Goal: Information Seeking & Learning: Find specific page/section

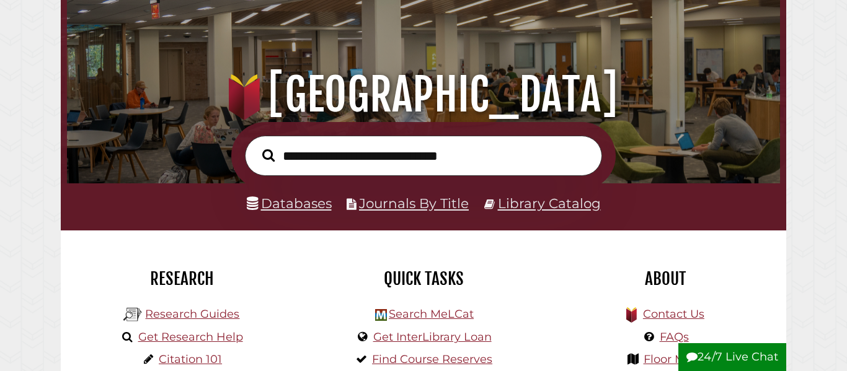
scroll to position [236, 707]
click at [290, 207] on link "Databases" at bounding box center [289, 203] width 85 height 16
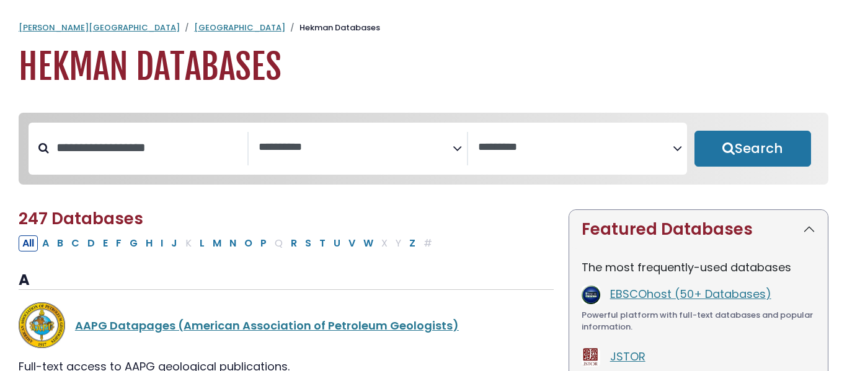
select select "Database Subject Filter"
select select "Database Vendors Filter"
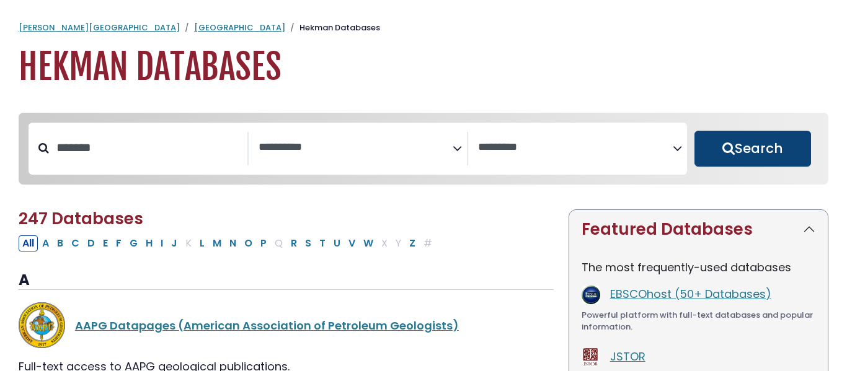
type input "*******"
click at [717, 151] on button "Search" at bounding box center [753, 149] width 117 height 36
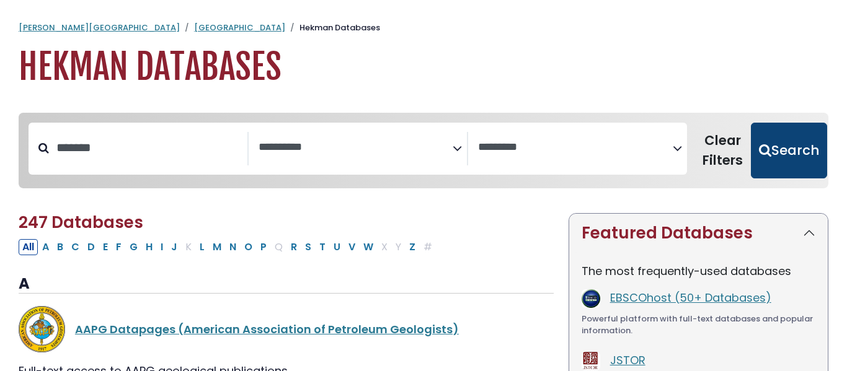
select select "Database Subject Filter"
select select "Database Vendors Filter"
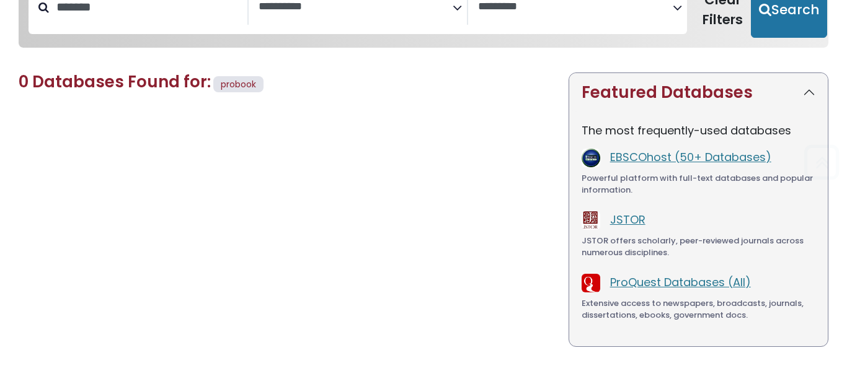
scroll to position [144, 0]
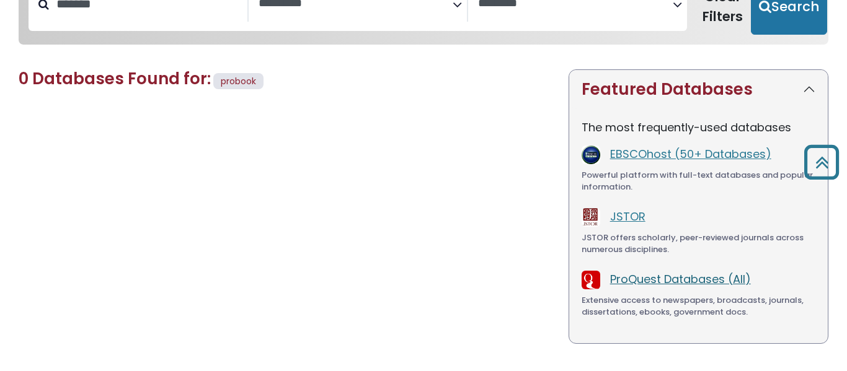
click at [692, 275] on link "ProQuest Databases (All)" at bounding box center [680, 280] width 141 height 16
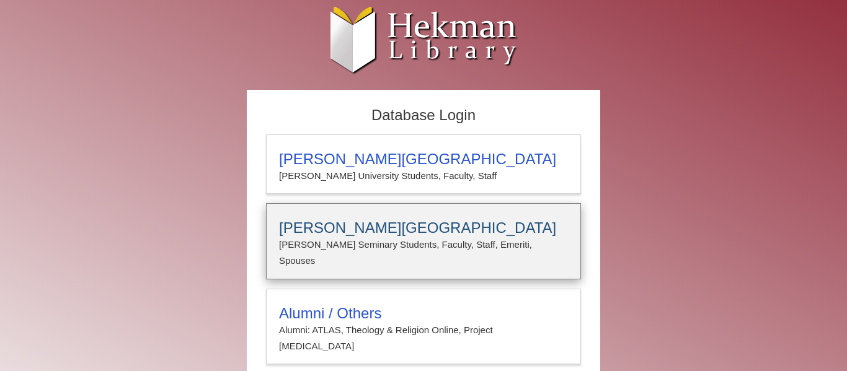
scroll to position [24, 0]
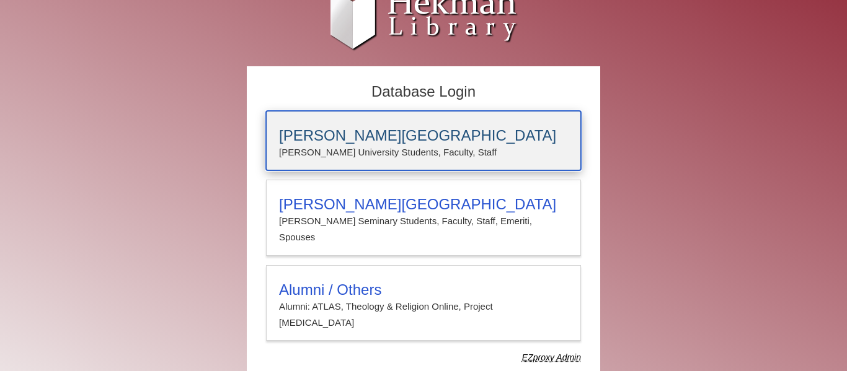
click at [460, 154] on p "Calvin University Students, Faculty, Staff" at bounding box center [423, 153] width 289 height 16
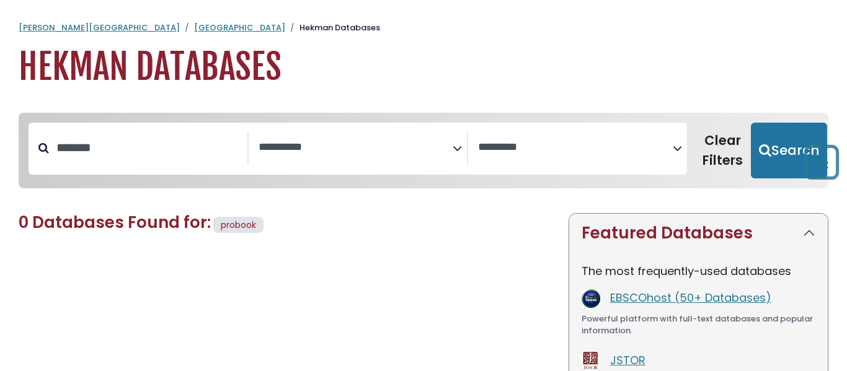
select select "Database Subject Filter"
select select "Database Vendors Filter"
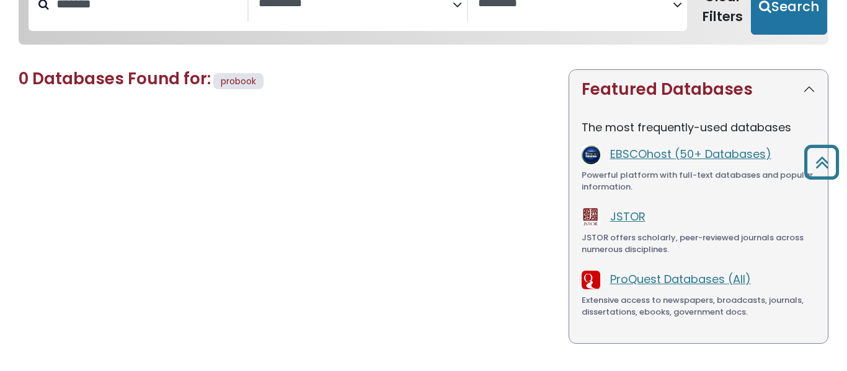
scroll to position [49, 0]
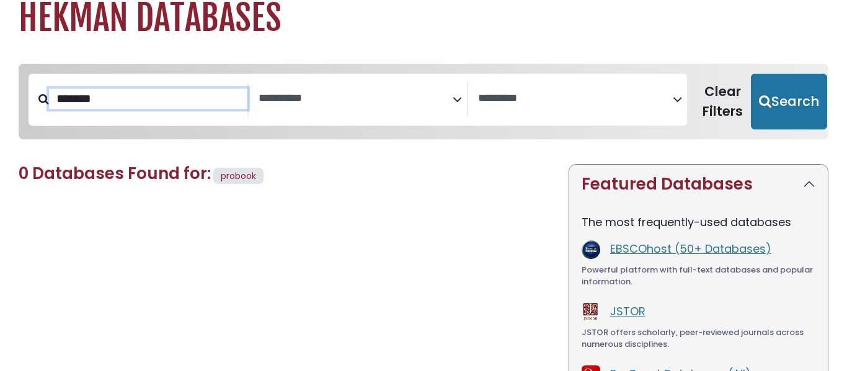
click at [99, 92] on input "*******" at bounding box center [148, 99] width 198 height 20
click at [112, 104] on input "*******" at bounding box center [148, 99] width 198 height 20
type input "**********"
click at [751, 74] on button "Search" at bounding box center [789, 102] width 76 height 56
select select "Database Subject Filter"
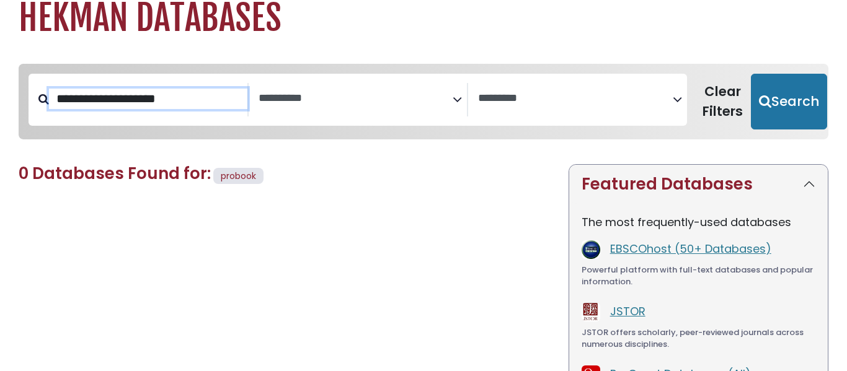
select select "Database Vendors Filter"
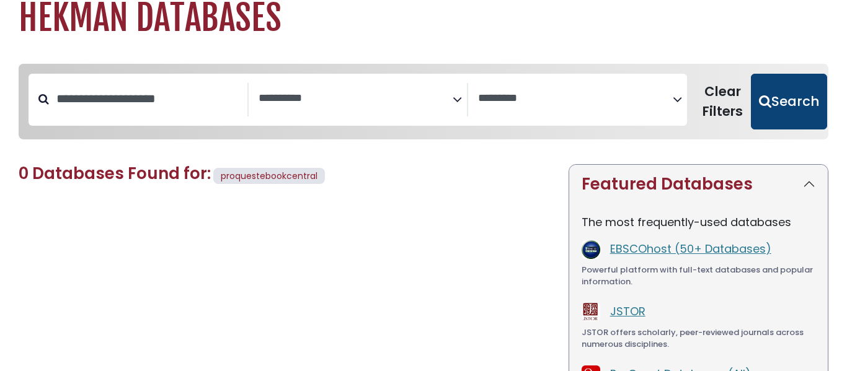
click at [772, 112] on button "Search" at bounding box center [789, 102] width 76 height 56
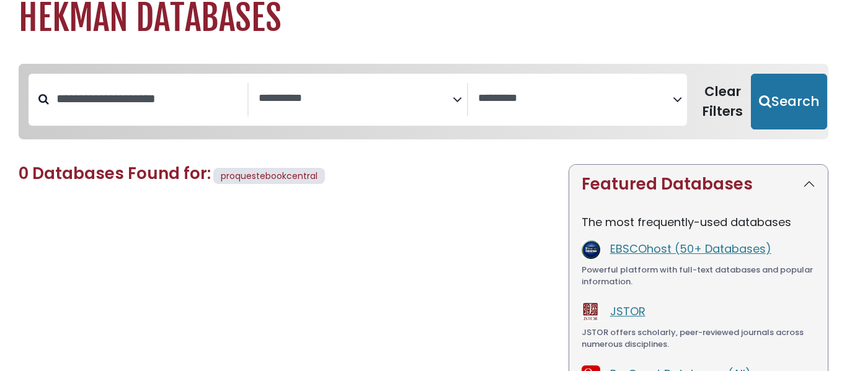
select select "Database Subject Filter"
select select "Database Vendors Filter"
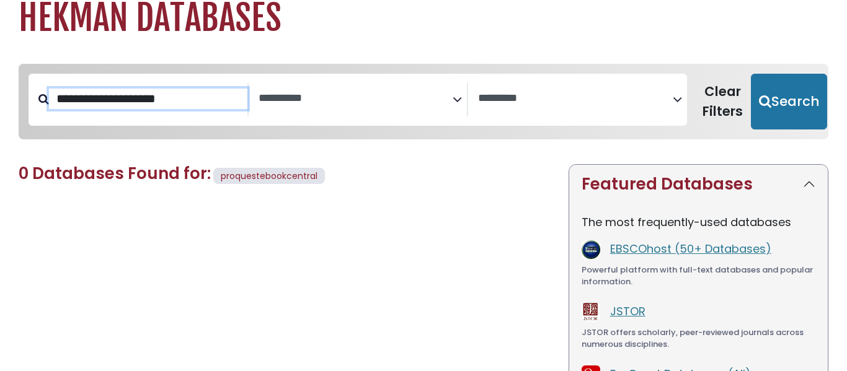
click at [197, 99] on input "**********" at bounding box center [148, 99] width 198 height 20
type input "*"
type input "*********"
click at [751, 74] on button "Search" at bounding box center [789, 102] width 76 height 56
select select "Database Subject Filter"
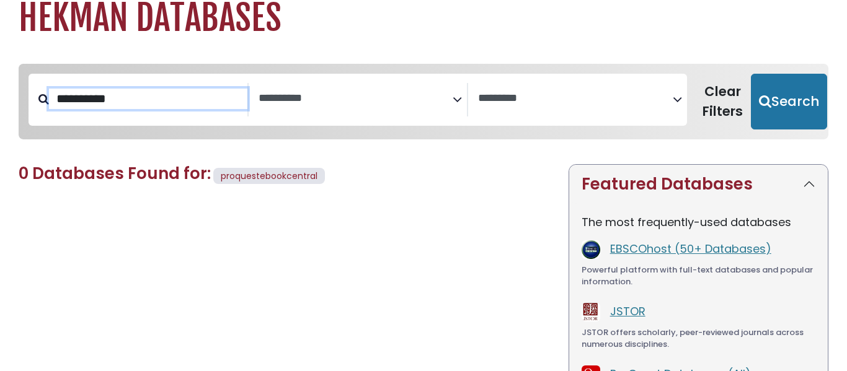
select select "Database Vendors Filter"
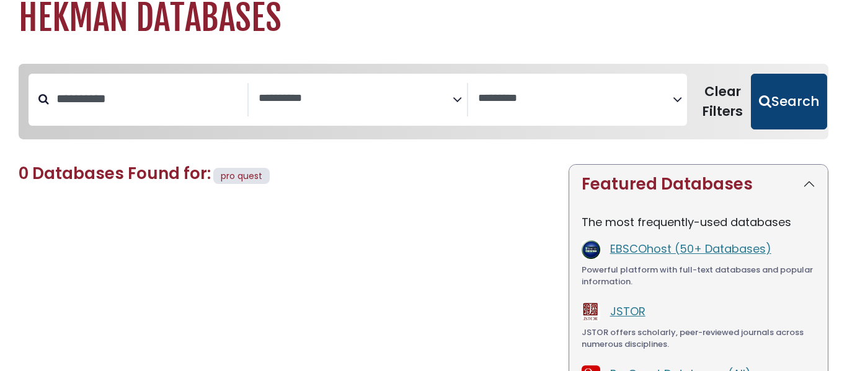
click at [776, 91] on button "Search" at bounding box center [789, 102] width 76 height 56
select select "Database Subject Filter"
select select "Database Vendors Filter"
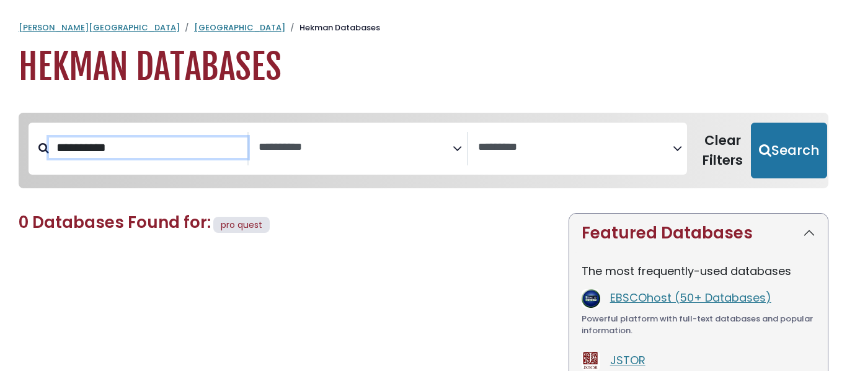
click at [117, 155] on input "*********" at bounding box center [148, 148] width 198 height 20
type input "*"
type input "*********"
click at [751, 123] on button "Search" at bounding box center [789, 151] width 76 height 56
select select "Database Subject Filter"
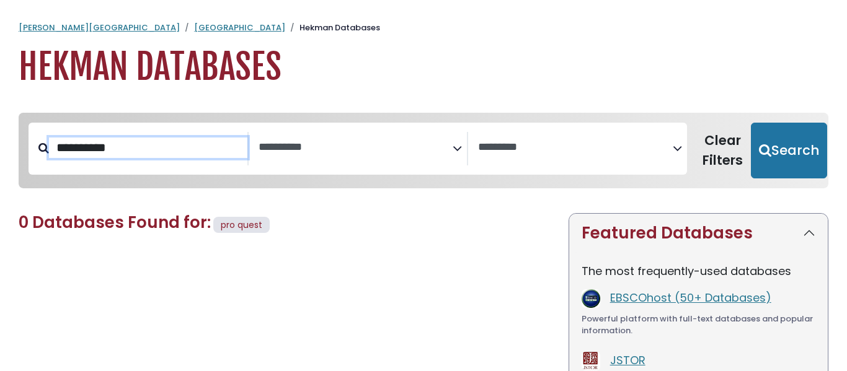
select select "Database Vendors Filter"
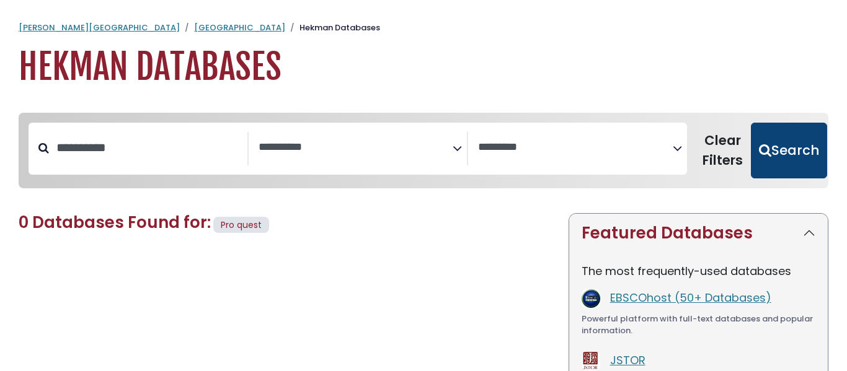
click at [803, 146] on button "Search" at bounding box center [789, 151] width 76 height 56
select select "Database Subject Filter"
select select "Database Vendors Filter"
click at [799, 147] on button "Search" at bounding box center [789, 151] width 76 height 56
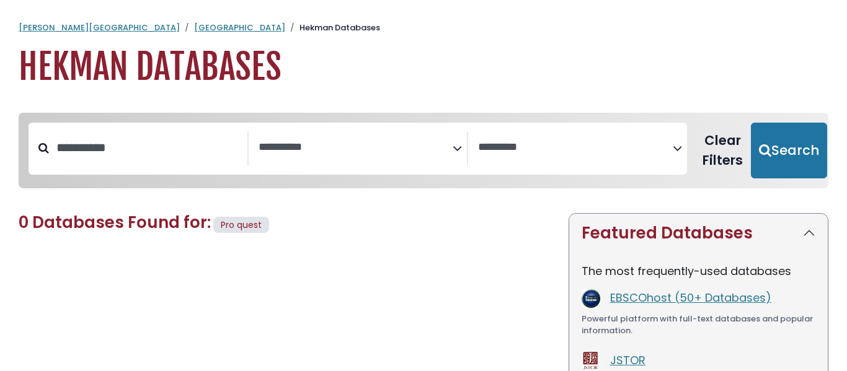
select select "Database Subject Filter"
select select "Database Vendors Filter"
click at [708, 142] on button "Clear Filters" at bounding box center [723, 151] width 56 height 56
select select "Database Subject Filter"
select select "Database Vendors Filter"
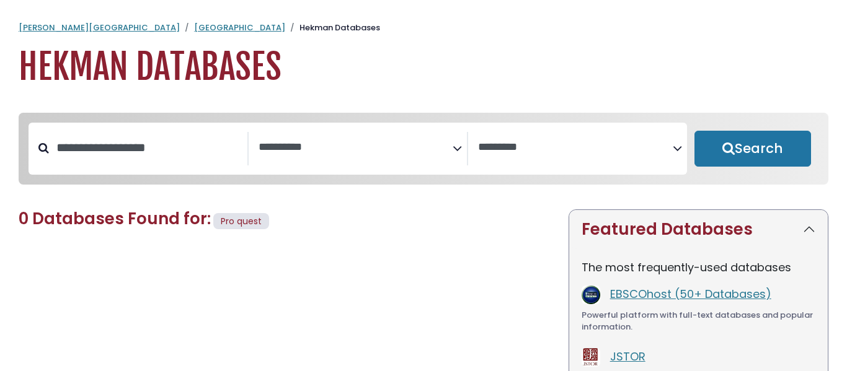
click at [194, 28] on link "Hekman Library" at bounding box center [239, 28] width 91 height 12
select select "Database Subject Filter"
select select "Database Vendors Filter"
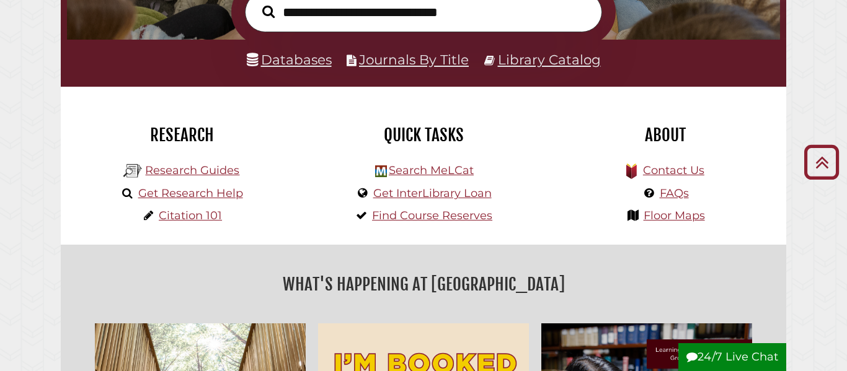
scroll to position [236, 707]
click at [303, 51] on link "Databases" at bounding box center [289, 59] width 85 height 16
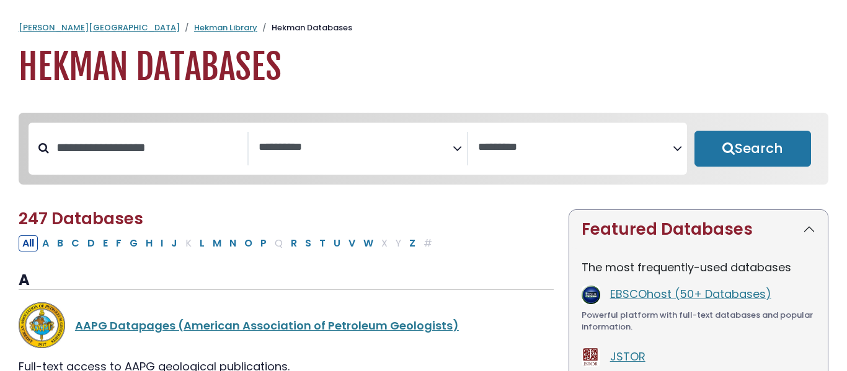
select select "Database Subject Filter"
select select "Database Vendors Filter"
click at [262, 236] on button "P" at bounding box center [264, 244] width 14 height 16
select select "Database Subject Filter"
select select "Database Vendors Filter"
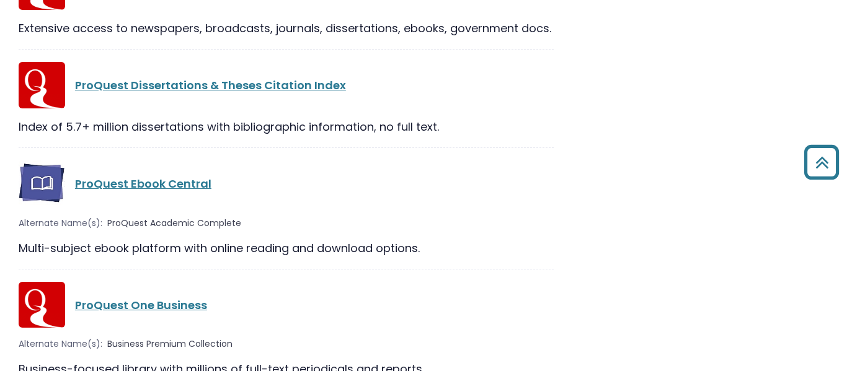
scroll to position [1654, 0]
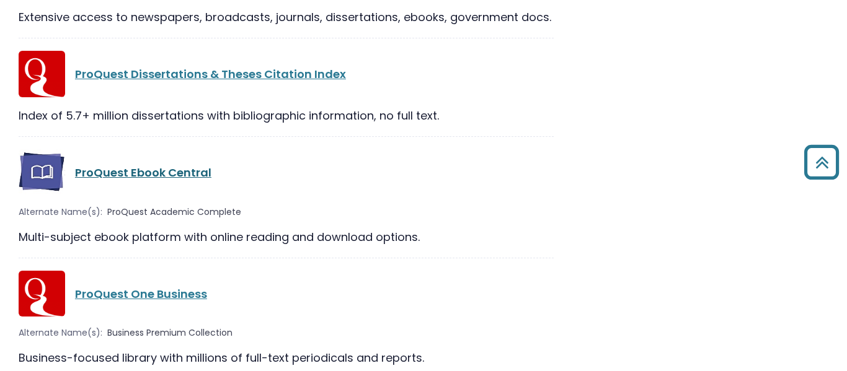
click at [137, 174] on link "ProQuest Ebook Central" at bounding box center [143, 173] width 136 height 16
